Goal: Information Seeking & Learning: Check status

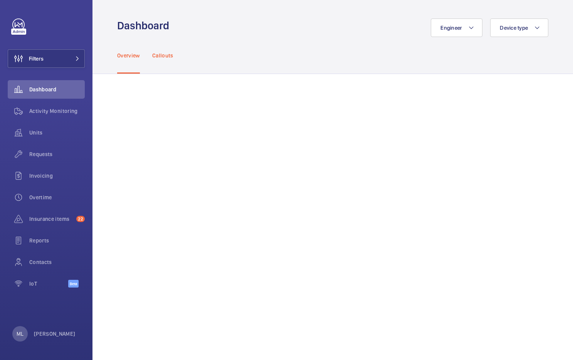
click at [159, 52] on p "Callouts" at bounding box center [162, 56] width 21 height 8
click at [51, 114] on span "Activity Monitoring" at bounding box center [56, 111] width 55 height 8
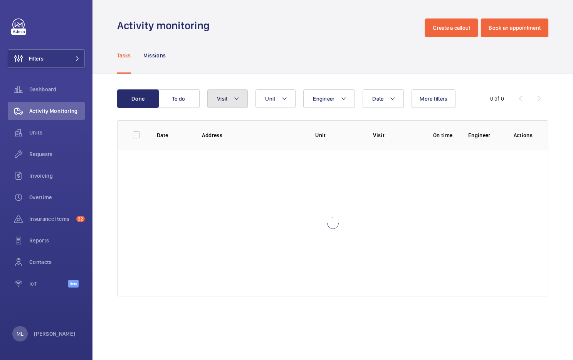
click at [223, 99] on span "Visit" at bounding box center [222, 98] width 10 height 6
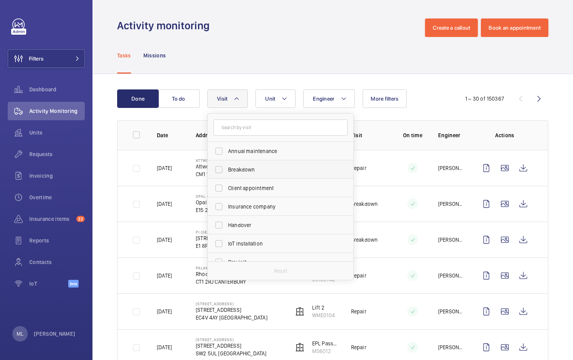
click at [236, 170] on span "Breakdown" at bounding box center [281, 170] width 106 height 8
click at [226, 170] on input "Breakdown" at bounding box center [218, 169] width 15 height 15
checkbox input "true"
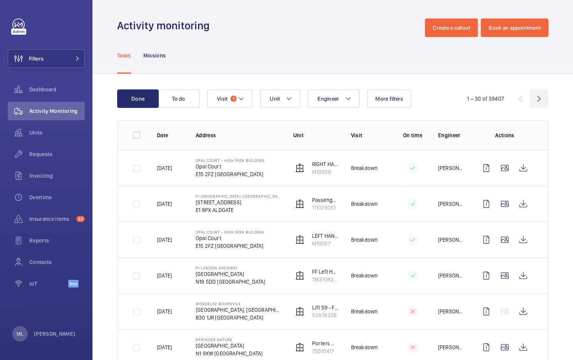
click at [535, 99] on wm-front-icon-button at bounding box center [538, 98] width 18 height 18
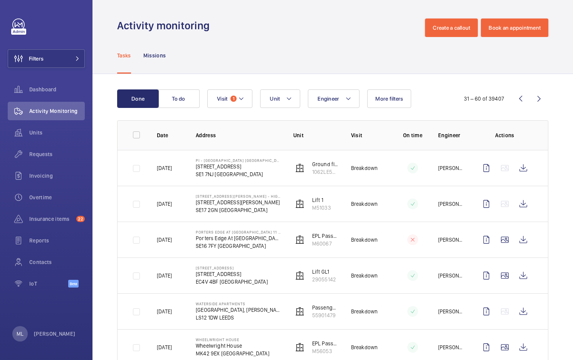
click at [533, 102] on wm-front-icon-button at bounding box center [538, 98] width 18 height 18
